Goal: Book appointment/travel/reservation

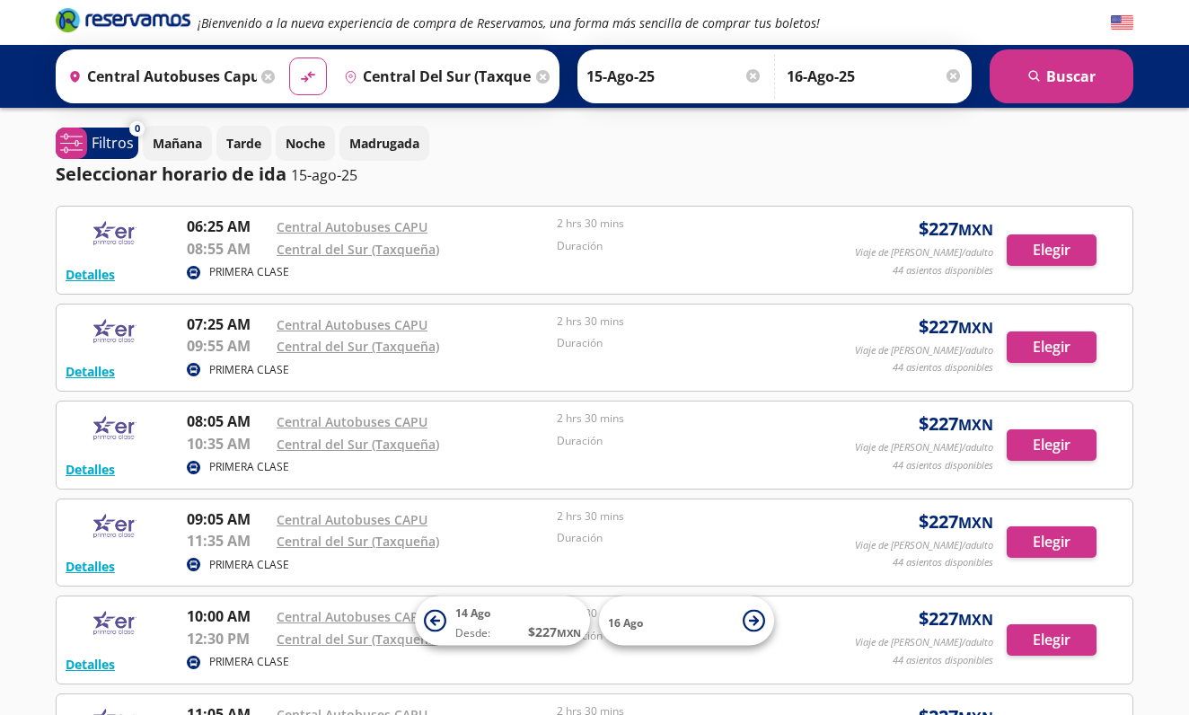
click at [550, 70] on icon at bounding box center [542, 76] width 13 height 13
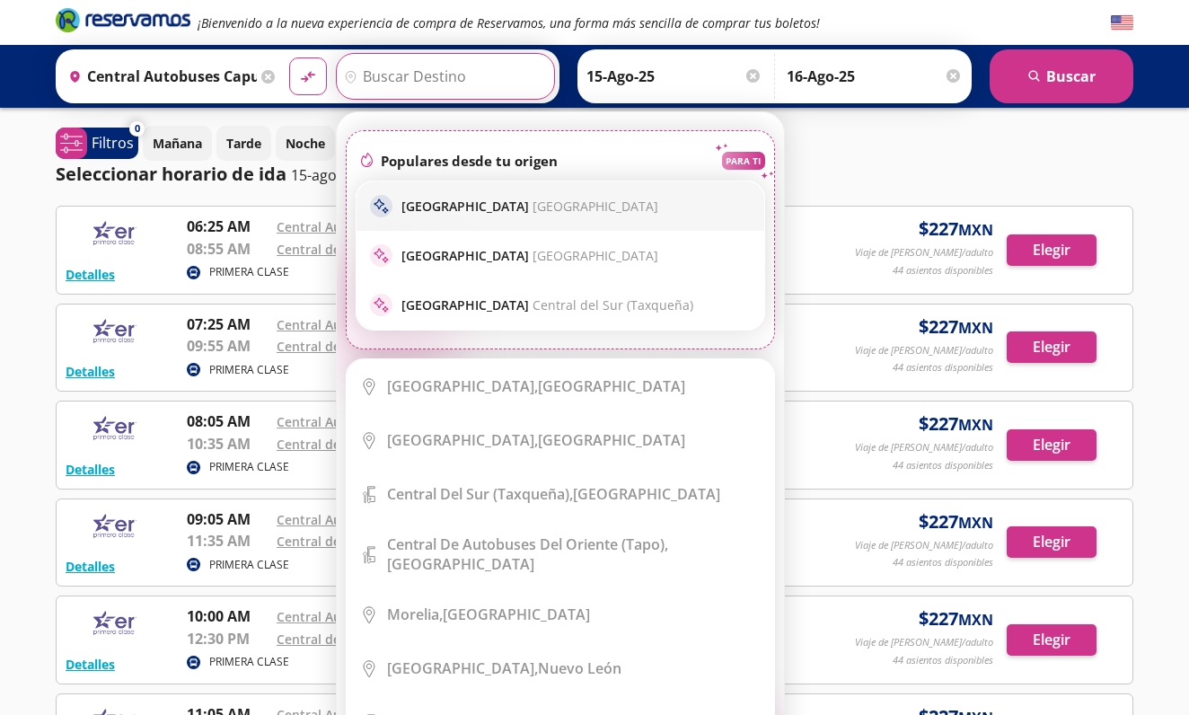
click at [495, 203] on p "[GEOGRAPHIC_DATA] [GEOGRAPHIC_DATA]" at bounding box center [530, 206] width 257 height 17
type input "[GEOGRAPHIC_DATA], [GEOGRAPHIC_DATA]"
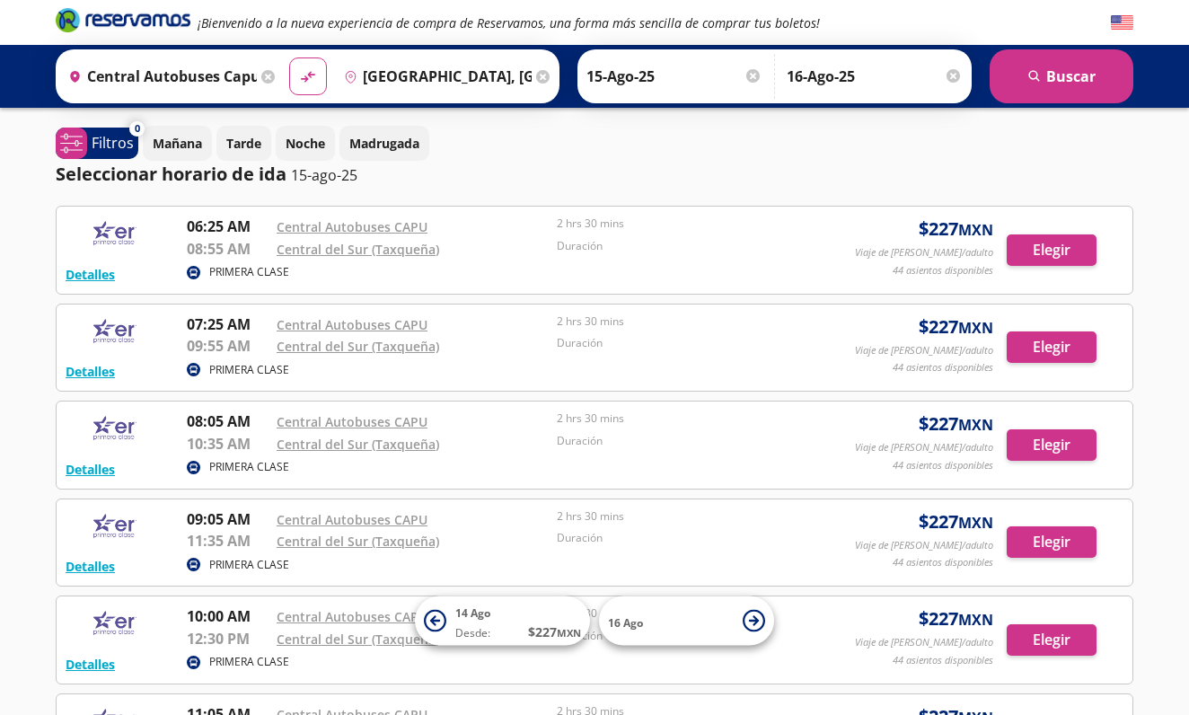
click at [526, 64] on input "[GEOGRAPHIC_DATA], [GEOGRAPHIC_DATA]" at bounding box center [435, 76] width 196 height 45
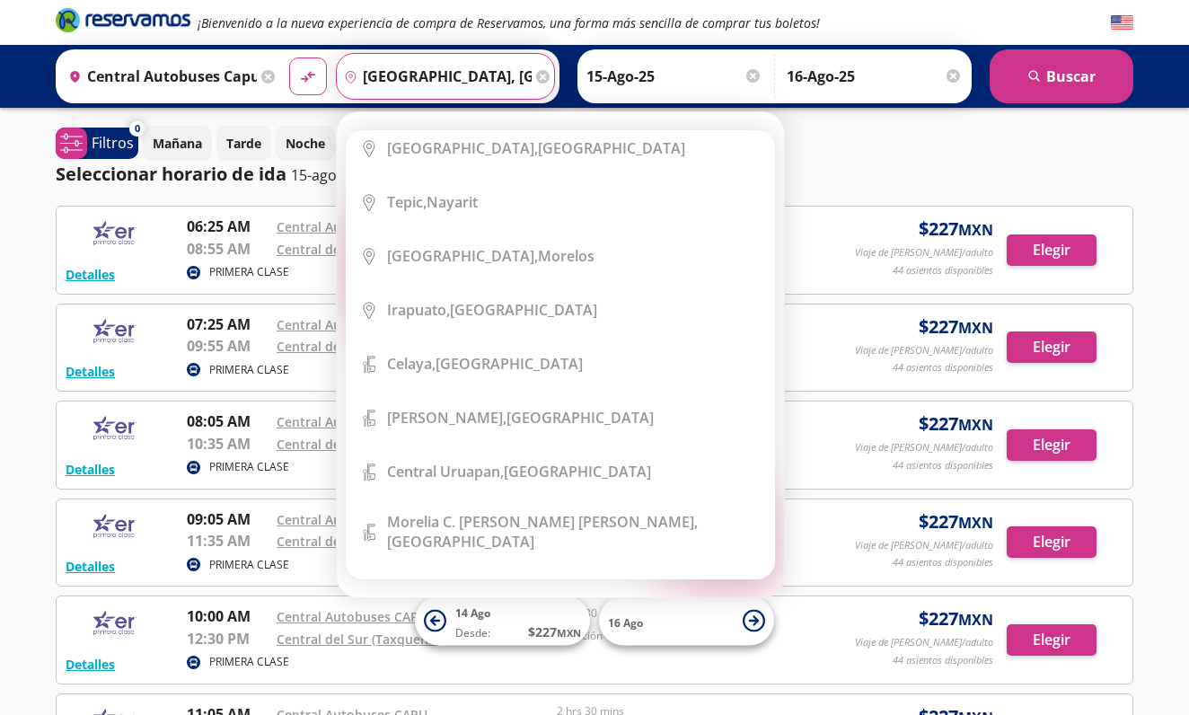
scroll to position [698, 0]
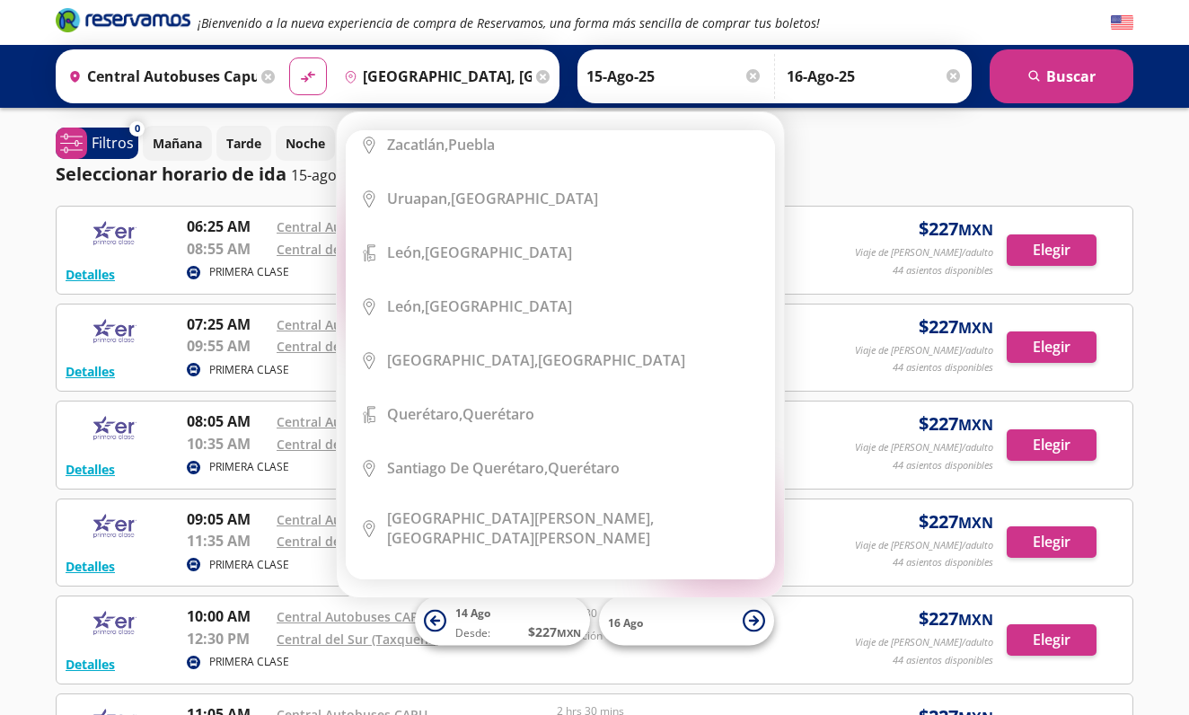
click at [358, 74] on icon "pin-outline" at bounding box center [350, 76] width 13 height 13
click at [358, 75] on icon "pin-outline" at bounding box center [350, 76] width 13 height 13
click at [401, 77] on input "[GEOGRAPHIC_DATA], [GEOGRAPHIC_DATA]" at bounding box center [435, 76] width 196 height 45
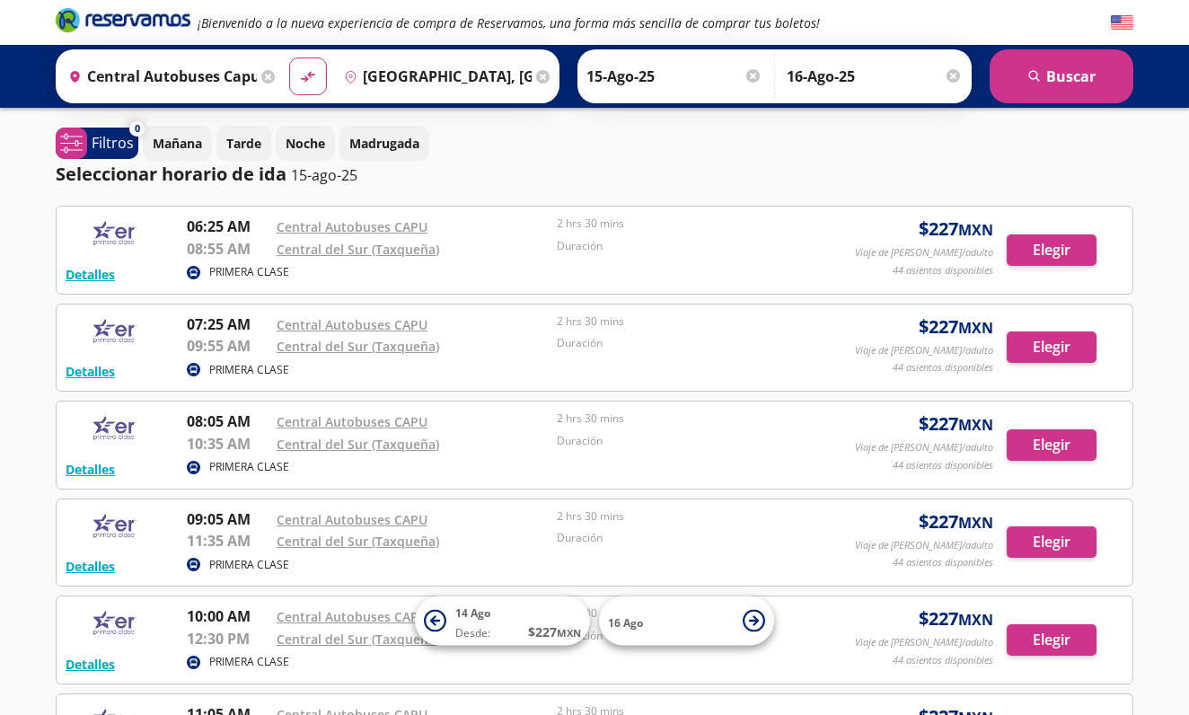
click at [852, 164] on div "Seleccionar horario de ida [DATE]" at bounding box center [595, 174] width 1078 height 27
click at [533, 76] on input "[GEOGRAPHIC_DATA], [GEOGRAPHIC_DATA]" at bounding box center [435, 76] width 196 height 45
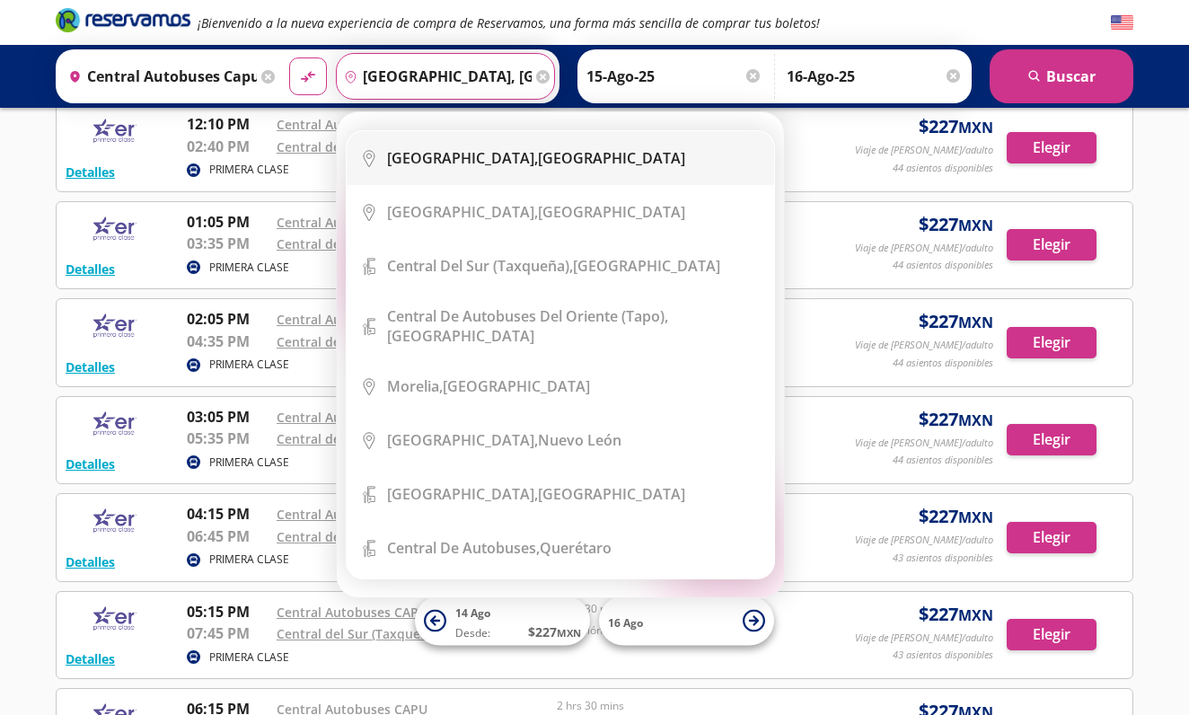
click at [549, 162] on div "[GEOGRAPHIC_DATA], [GEOGRAPHIC_DATA]" at bounding box center [536, 158] width 298 height 20
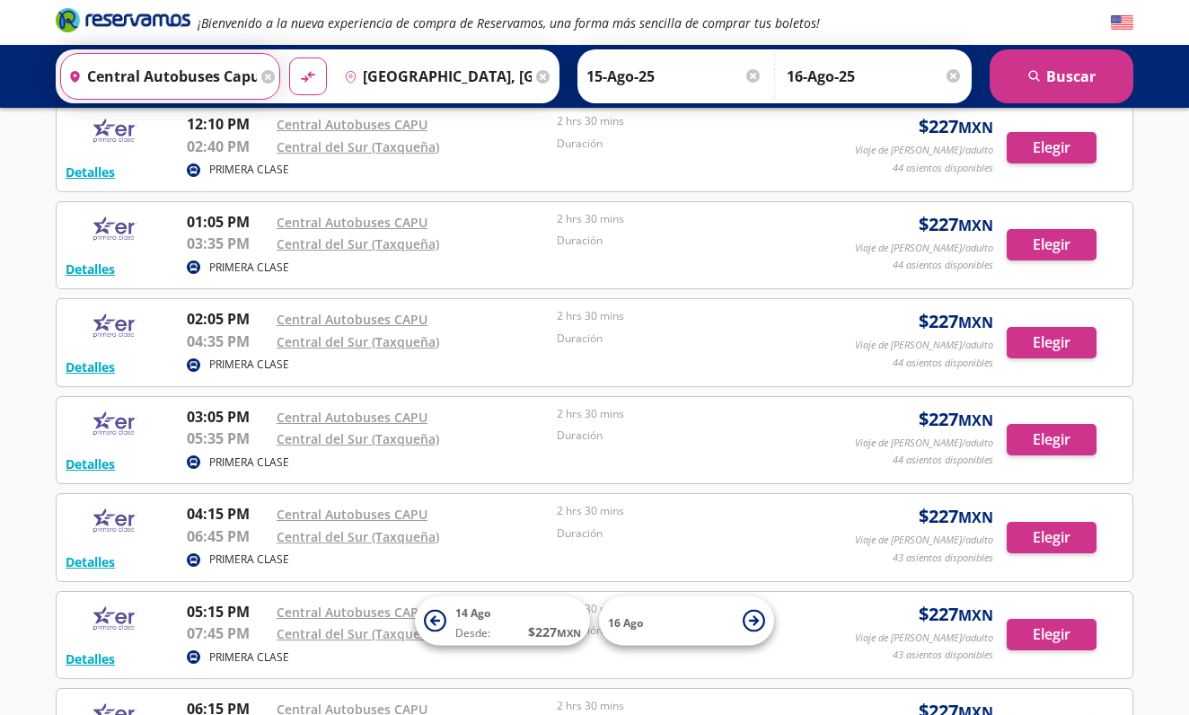
click at [257, 77] on input "Central Autobuses Capu, [GEOGRAPHIC_DATA]" at bounding box center [159, 76] width 196 height 45
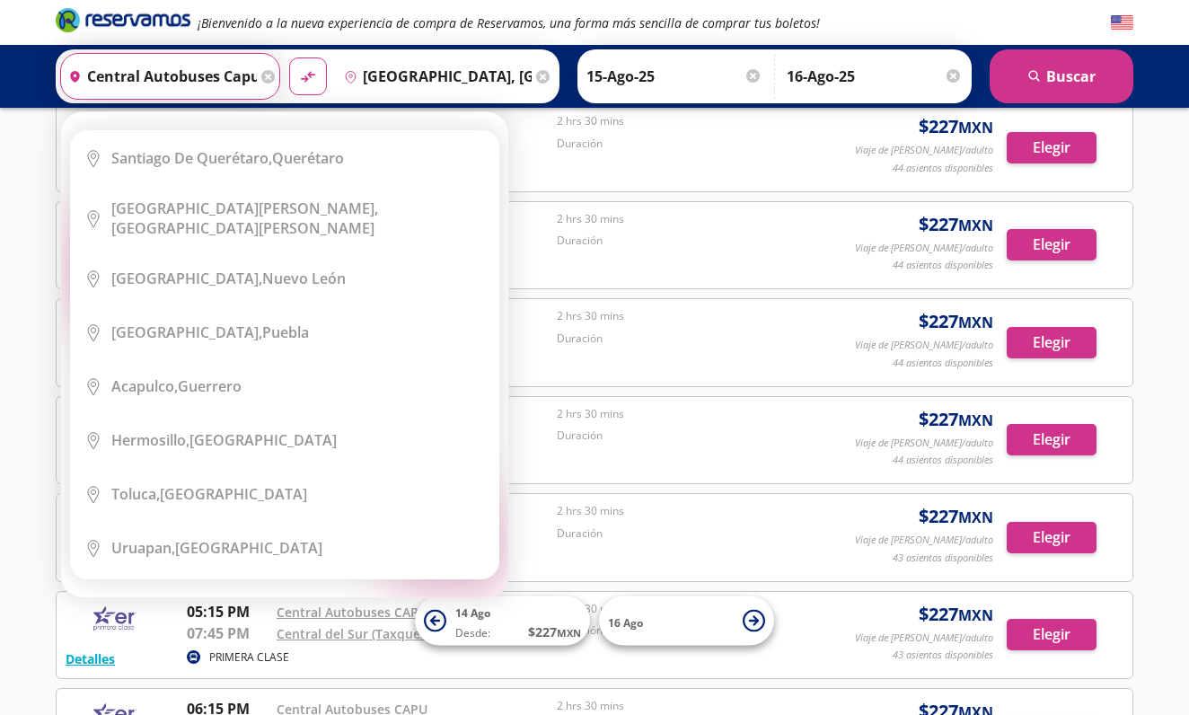
scroll to position [218, 0]
click at [19, 212] on div "¡Bienvenido a la nueva experiencia de compra de Reservamos, una forma más senci…" at bounding box center [594, 215] width 1189 height 1804
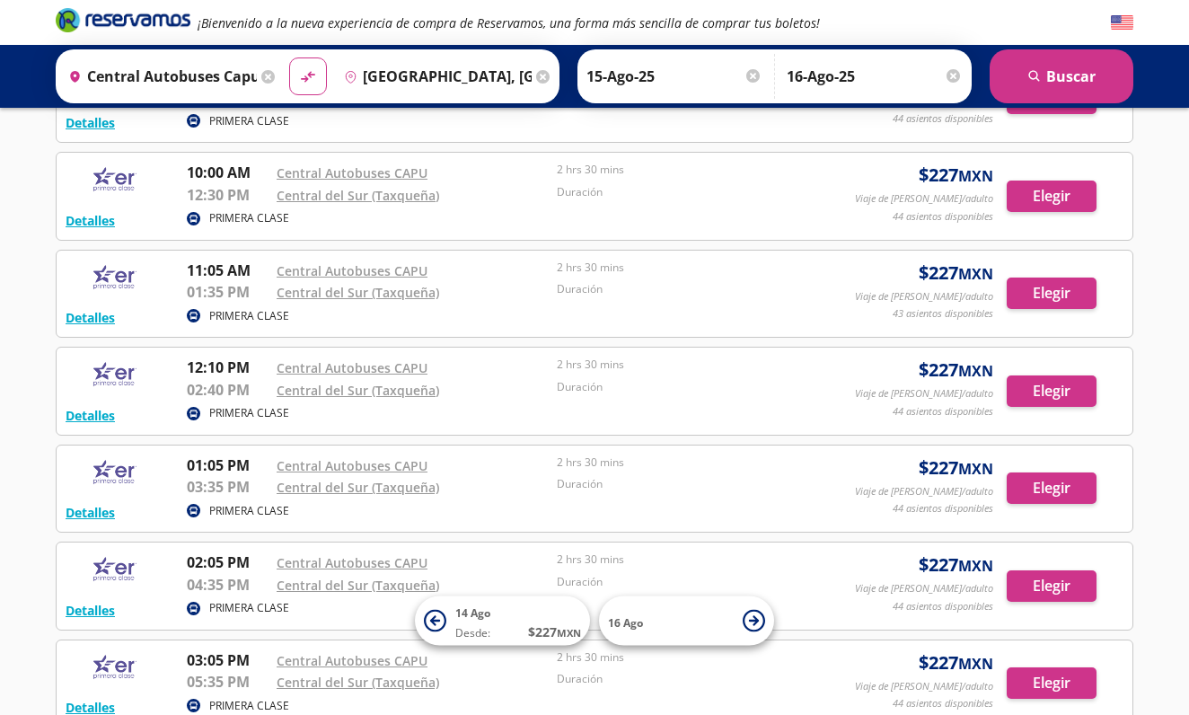
scroll to position [457, 0]
